Goal: Information Seeking & Learning: Learn about a topic

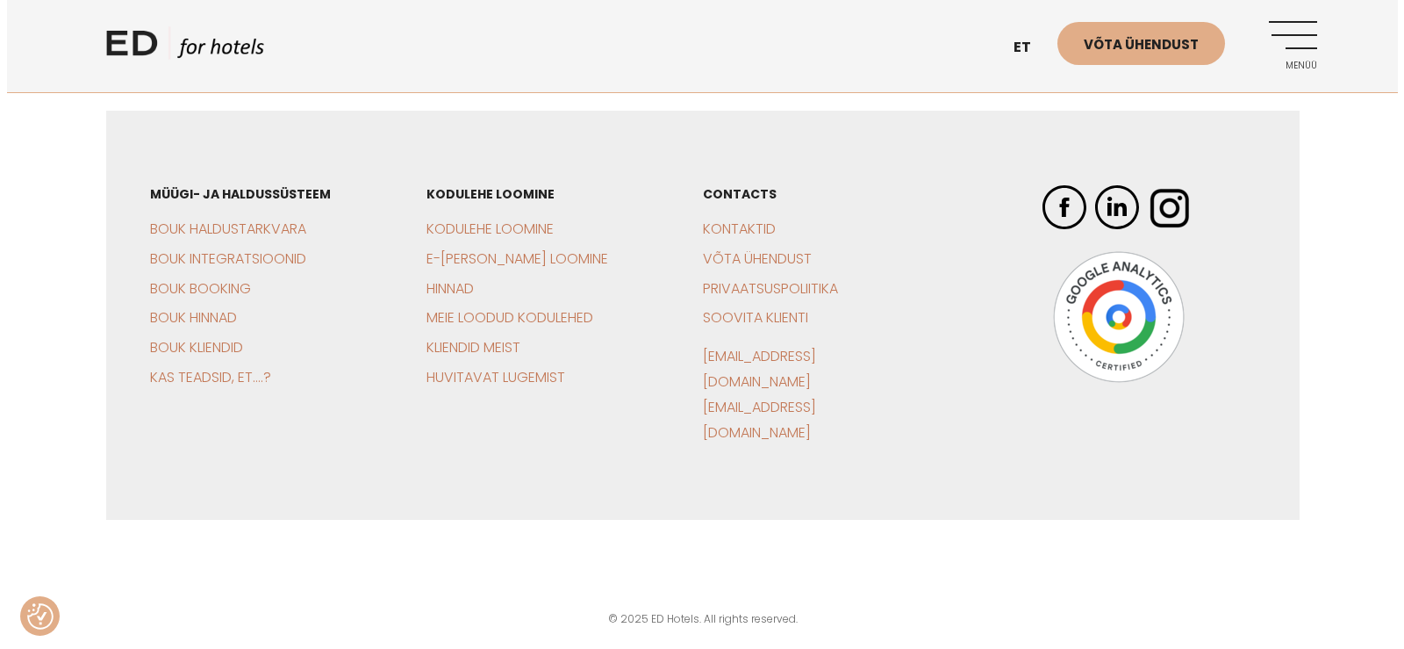
scroll to position [4145, 0]
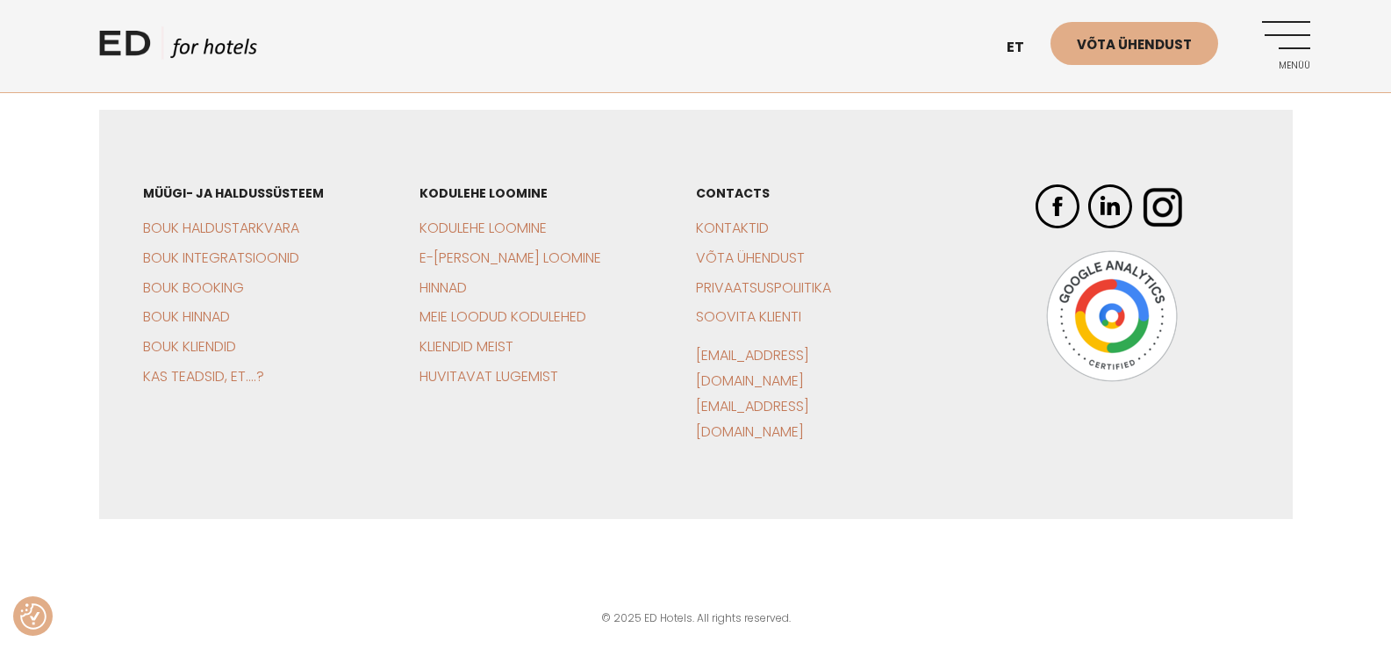
click at [1174, 228] on img at bounding box center [1163, 206] width 44 height 44
click at [1281, 57] on link "Menüü" at bounding box center [1286, 45] width 48 height 48
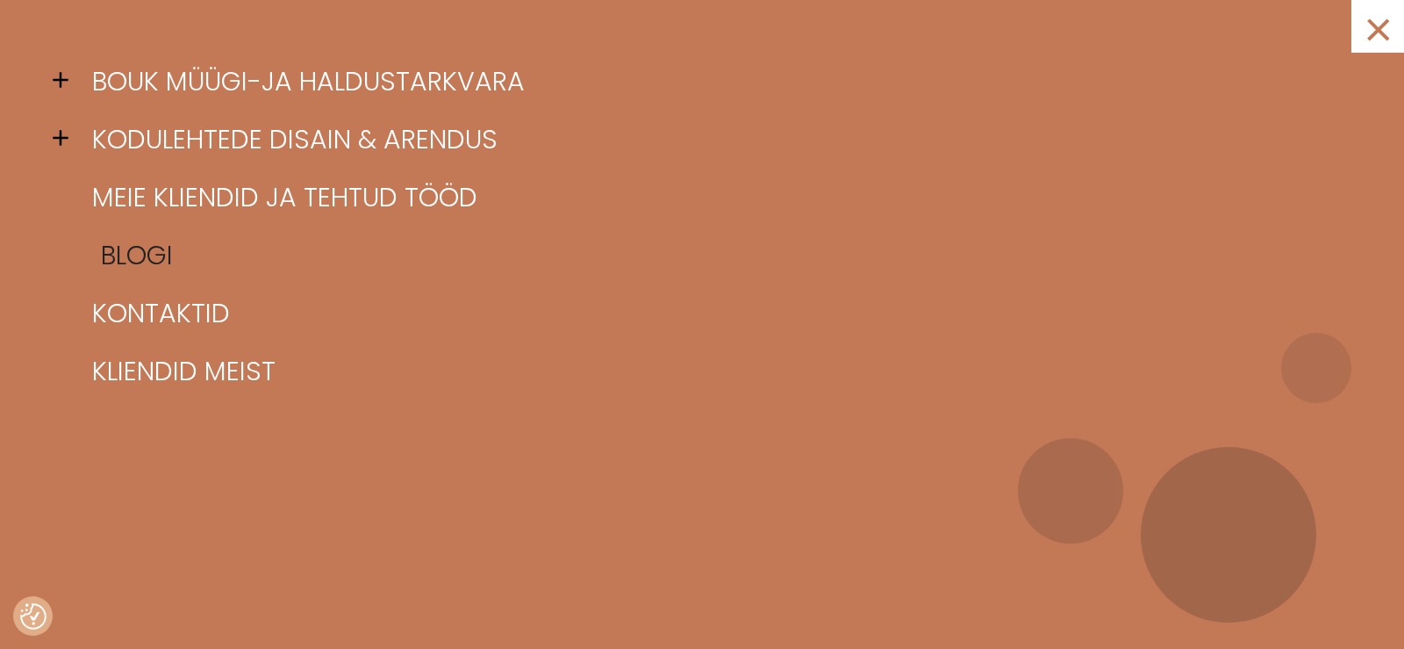
click at [123, 266] on link "Blogi" at bounding box center [724, 255] width 1272 height 58
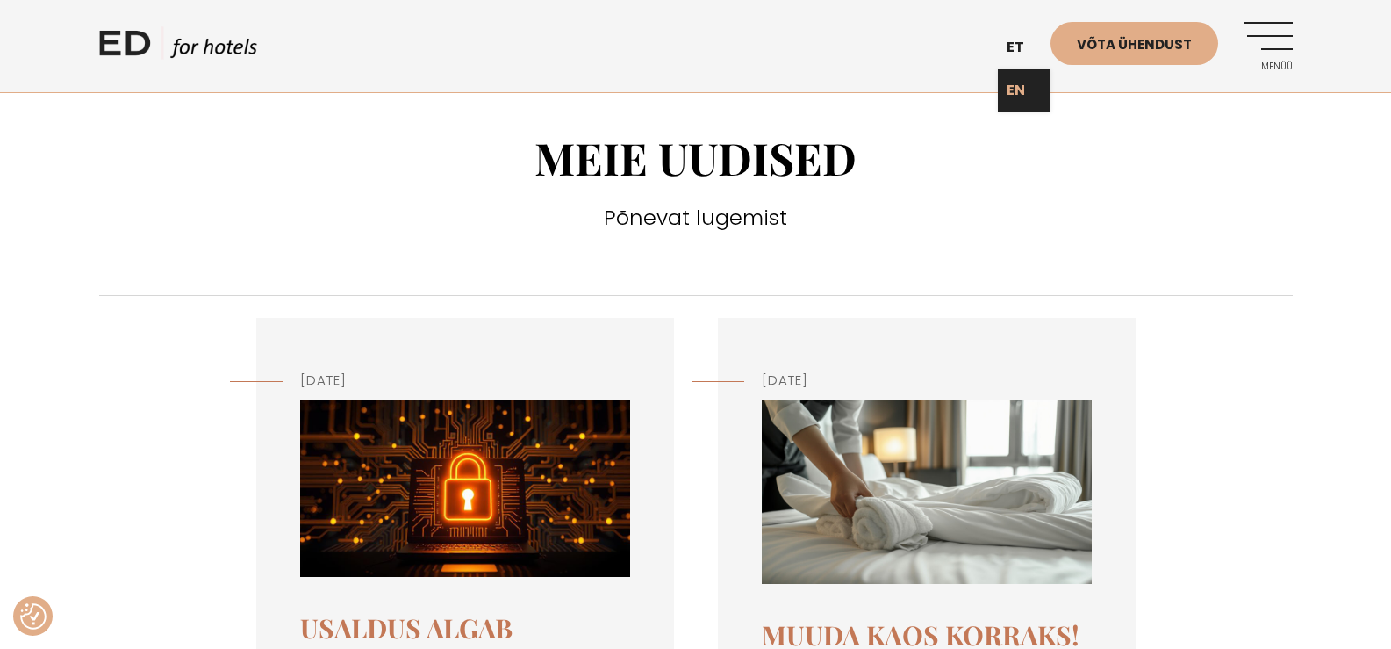
click at [1029, 100] on link "EN" at bounding box center [1024, 90] width 53 height 43
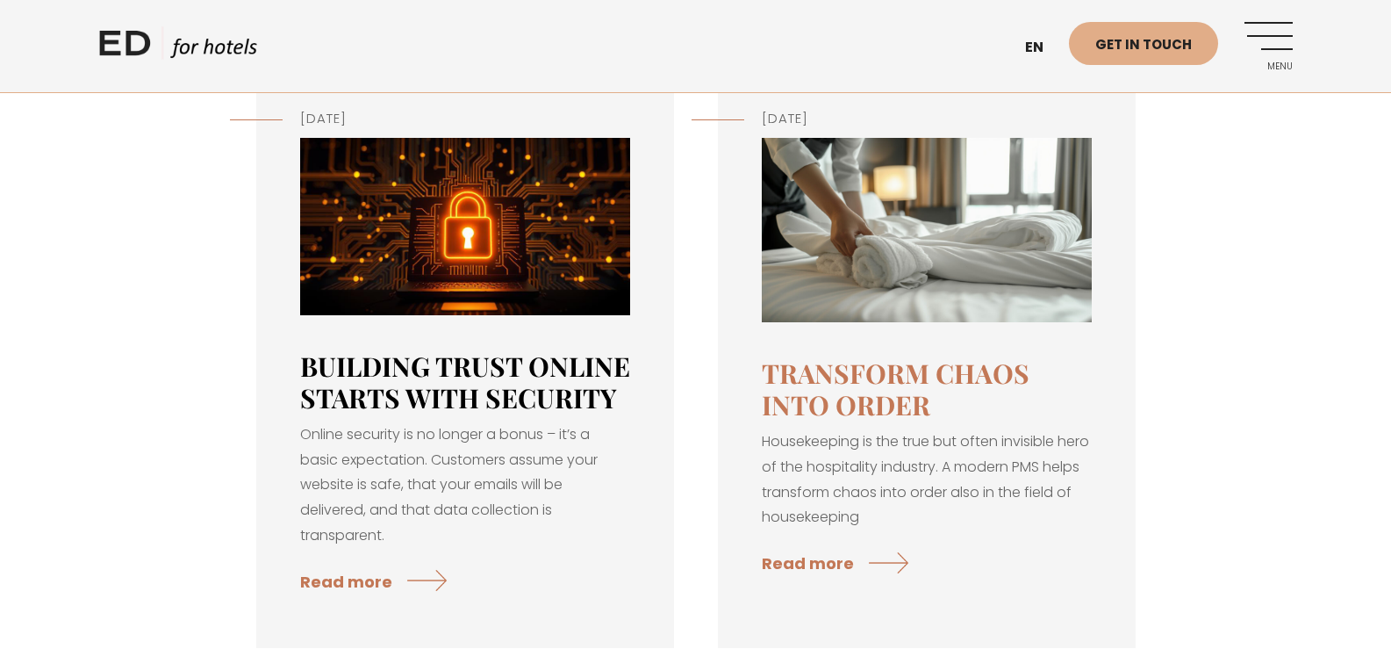
scroll to position [263, 0]
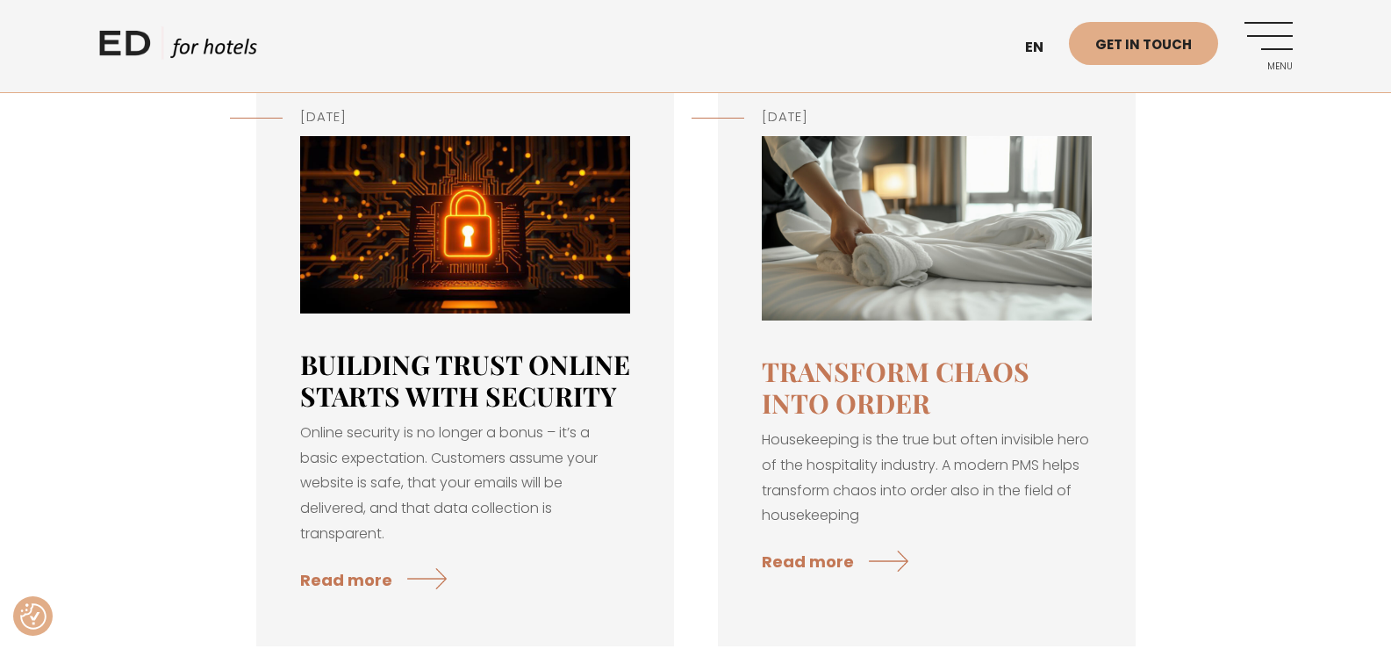
click at [383, 378] on link "Building Trust Online Starts with Security" at bounding box center [465, 380] width 330 height 67
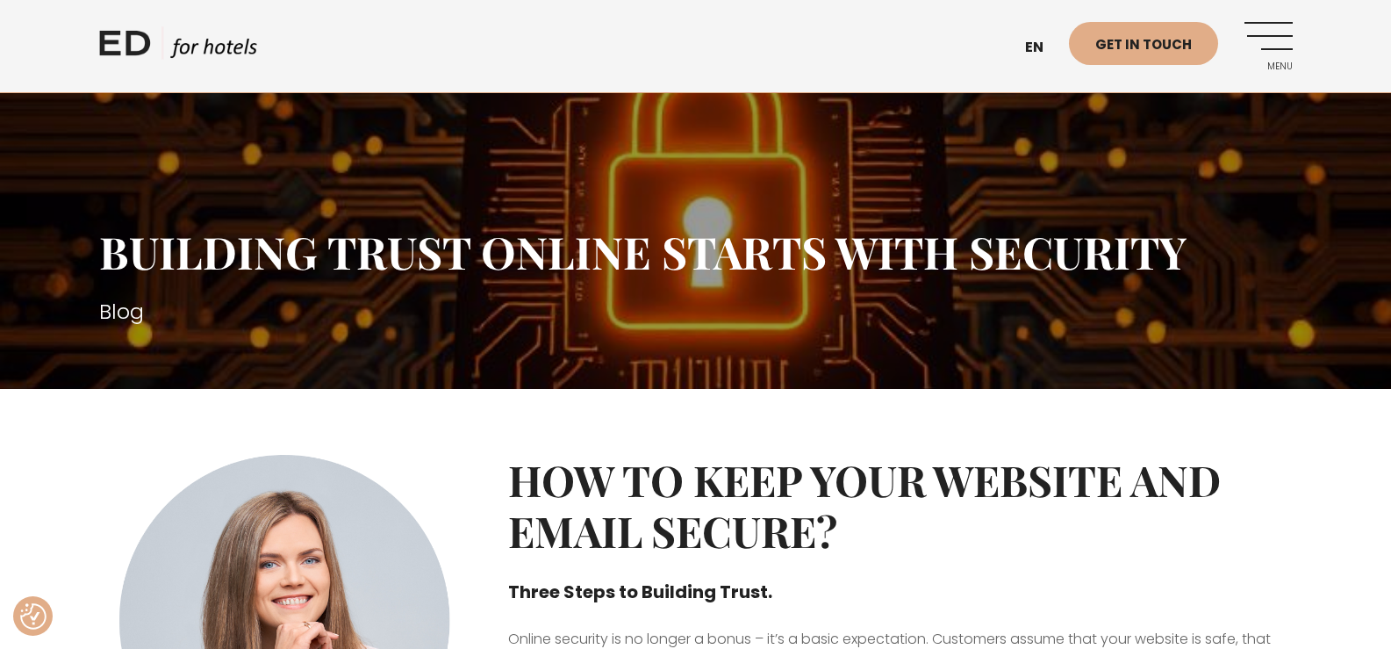
scroll to position [88, 0]
